Goal: Transaction & Acquisition: Purchase product/service

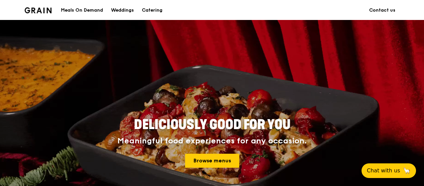
scroll to position [133, 0]
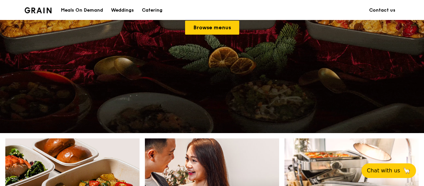
click at [87, 15] on div "Meals On Demand" at bounding box center [82, 10] width 42 height 20
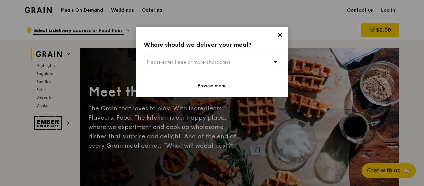
click at [258, 62] on div "Please enter three or more characters" at bounding box center [212, 62] width 137 height 15
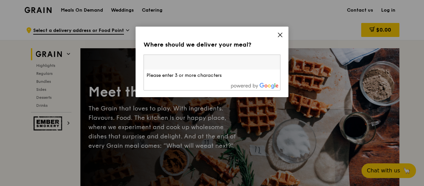
click at [237, 88] on img at bounding box center [255, 86] width 48 height 6
click at [249, 55] on input "search" at bounding box center [212, 62] width 136 height 15
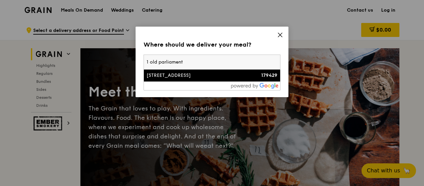
type input "1 old parliament"
click at [231, 77] on div "[STREET_ADDRESS]" at bounding box center [196, 75] width 98 height 7
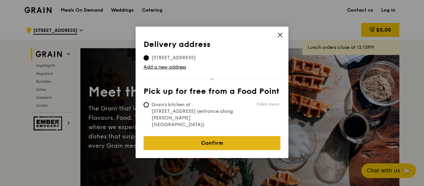
click at [196, 136] on link "Confirm" at bounding box center [212, 143] width 137 height 14
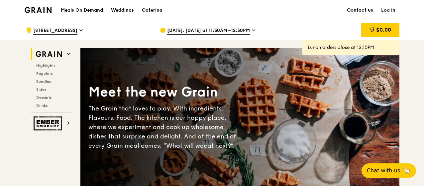
click at [245, 31] on span "[DATE], [DATE] at 11:30AM–12:30PM" at bounding box center [208, 30] width 83 height 7
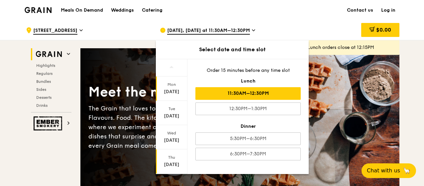
click at [170, 157] on div "Thu" at bounding box center [172, 157] width 30 height 5
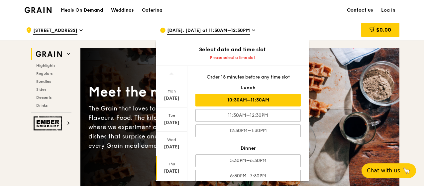
click at [255, 101] on div "10:30AM–11:30AM" at bounding box center [248, 100] width 105 height 13
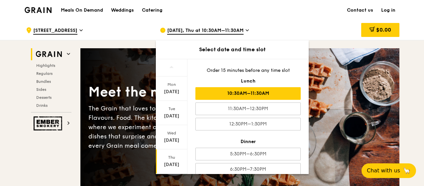
click at [277, 6] on div "Meals On Demand Weddings Catering Contact us Log in" at bounding box center [212, 10] width 375 height 20
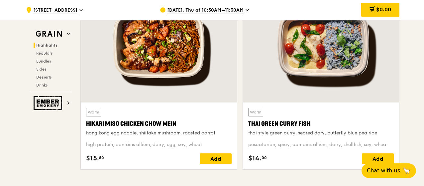
scroll to position [266, 0]
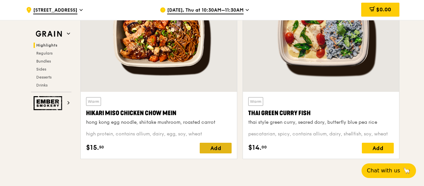
click at [221, 145] on div "Add" at bounding box center [216, 148] width 32 height 11
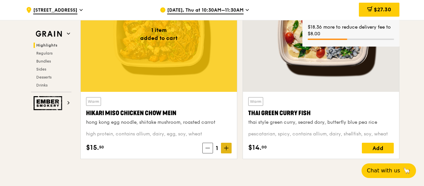
click at [228, 147] on icon at bounding box center [226, 148] width 5 height 5
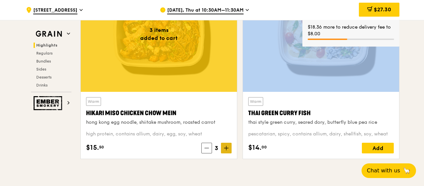
click at [228, 147] on icon at bounding box center [226, 148] width 5 height 5
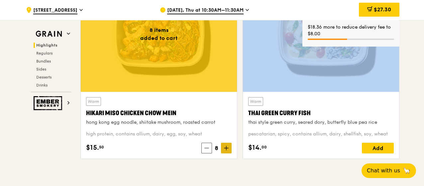
click at [228, 147] on icon at bounding box center [226, 148] width 5 height 5
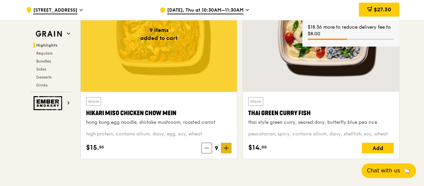
click at [227, 147] on icon at bounding box center [226, 148] width 5 height 5
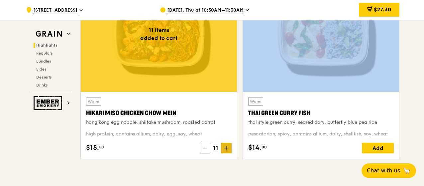
click at [227, 147] on icon at bounding box center [226, 148] width 5 height 5
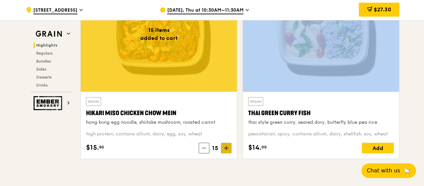
click at [227, 147] on icon at bounding box center [226, 148] width 5 height 5
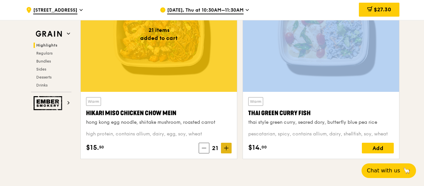
click at [227, 147] on icon at bounding box center [226, 148] width 5 height 5
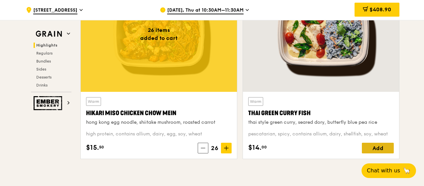
click at [371, 150] on div "Add" at bounding box center [378, 148] width 32 height 11
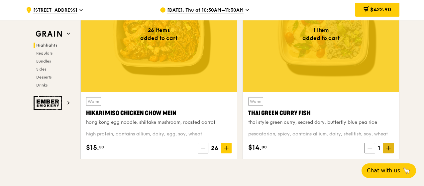
click at [387, 146] on icon at bounding box center [388, 148] width 5 height 5
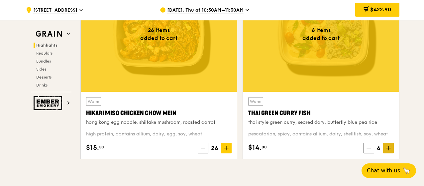
click at [387, 146] on icon at bounding box center [388, 148] width 5 height 5
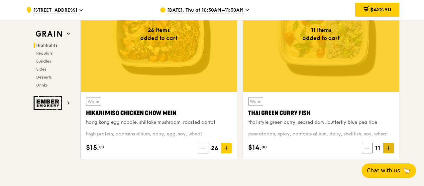
click at [387, 146] on icon at bounding box center [388, 148] width 5 height 5
click at [249, 162] on div "15 items added to cart Warm Thai Green [PERSON_NAME] Fish thai style green [PER…" at bounding box center [321, 70] width 162 height 188
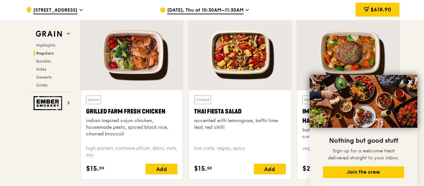
scroll to position [758, 0]
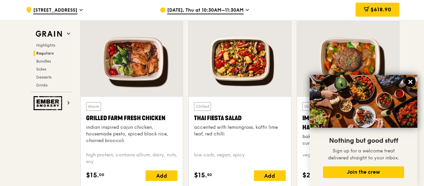
click at [413, 79] on icon at bounding box center [411, 82] width 6 height 6
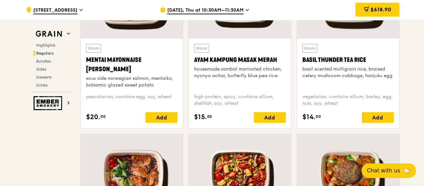
scroll to position [612, 0]
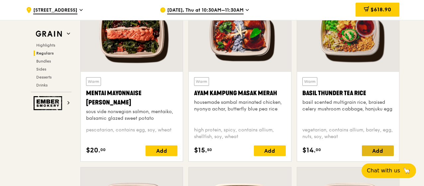
click at [384, 149] on div "Add" at bounding box center [378, 150] width 32 height 11
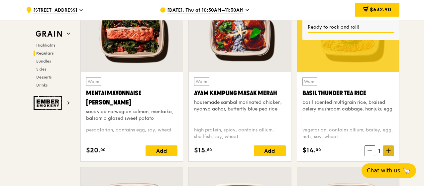
click at [391, 149] on span at bounding box center [388, 150] width 11 height 11
click at [392, 150] on span at bounding box center [388, 150] width 11 height 11
click at [370, 151] on icon at bounding box center [368, 150] width 5 height 5
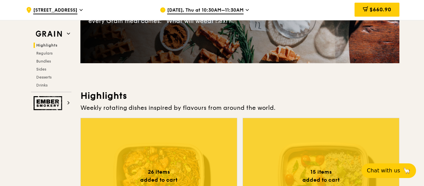
scroll to position [67, 0]
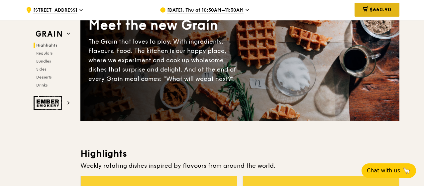
click at [373, 13] on div "$660.90" at bounding box center [377, 10] width 45 height 14
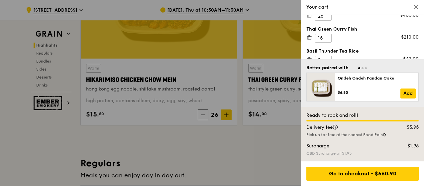
scroll to position [25, 0]
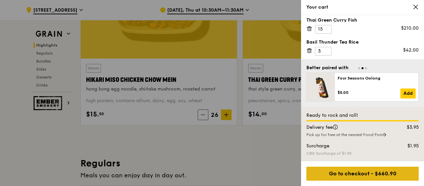
click at [374, 174] on div "Go to checkout - $660.90" at bounding box center [363, 174] width 112 height 14
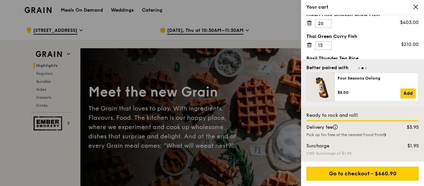
scroll to position [0, 0]
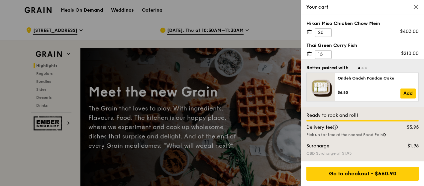
click at [414, 5] on icon at bounding box center [416, 7] width 4 height 4
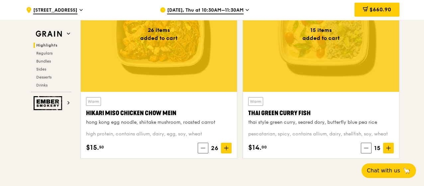
scroll to position [299, 0]
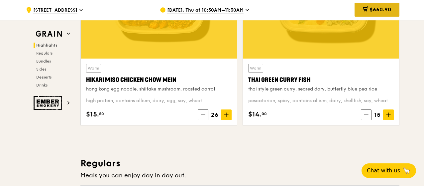
click at [361, 11] on div "$660.90" at bounding box center [377, 10] width 45 height 14
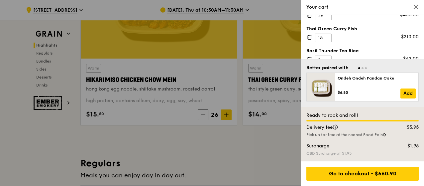
scroll to position [25, 0]
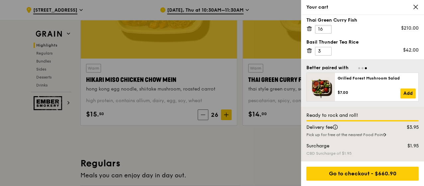
type input "16"
click at [327, 26] on input "16" at bounding box center [323, 29] width 17 height 9
click at [269, 154] on div at bounding box center [212, 93] width 424 height 186
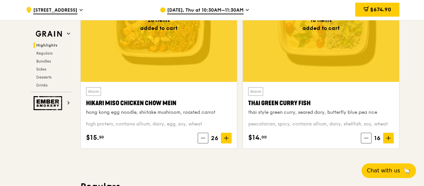
scroll to position [266, 0]
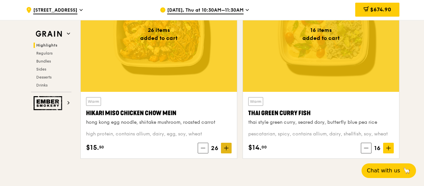
click at [229, 146] on icon at bounding box center [226, 148] width 5 height 5
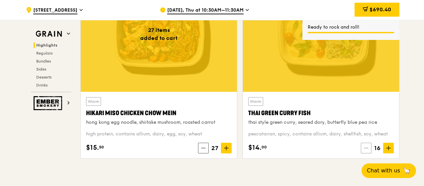
click at [368, 147] on icon at bounding box center [366, 148] width 5 height 5
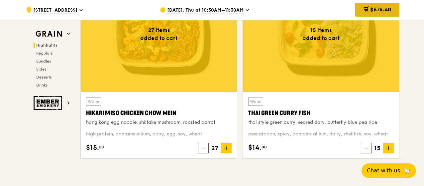
click at [389, 8] on span "$676.40" at bounding box center [380, 9] width 21 height 6
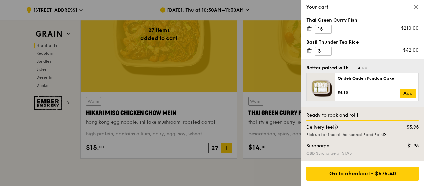
scroll to position [0, 0]
